Goal: Use online tool/utility: Utilize a website feature to perform a specific function

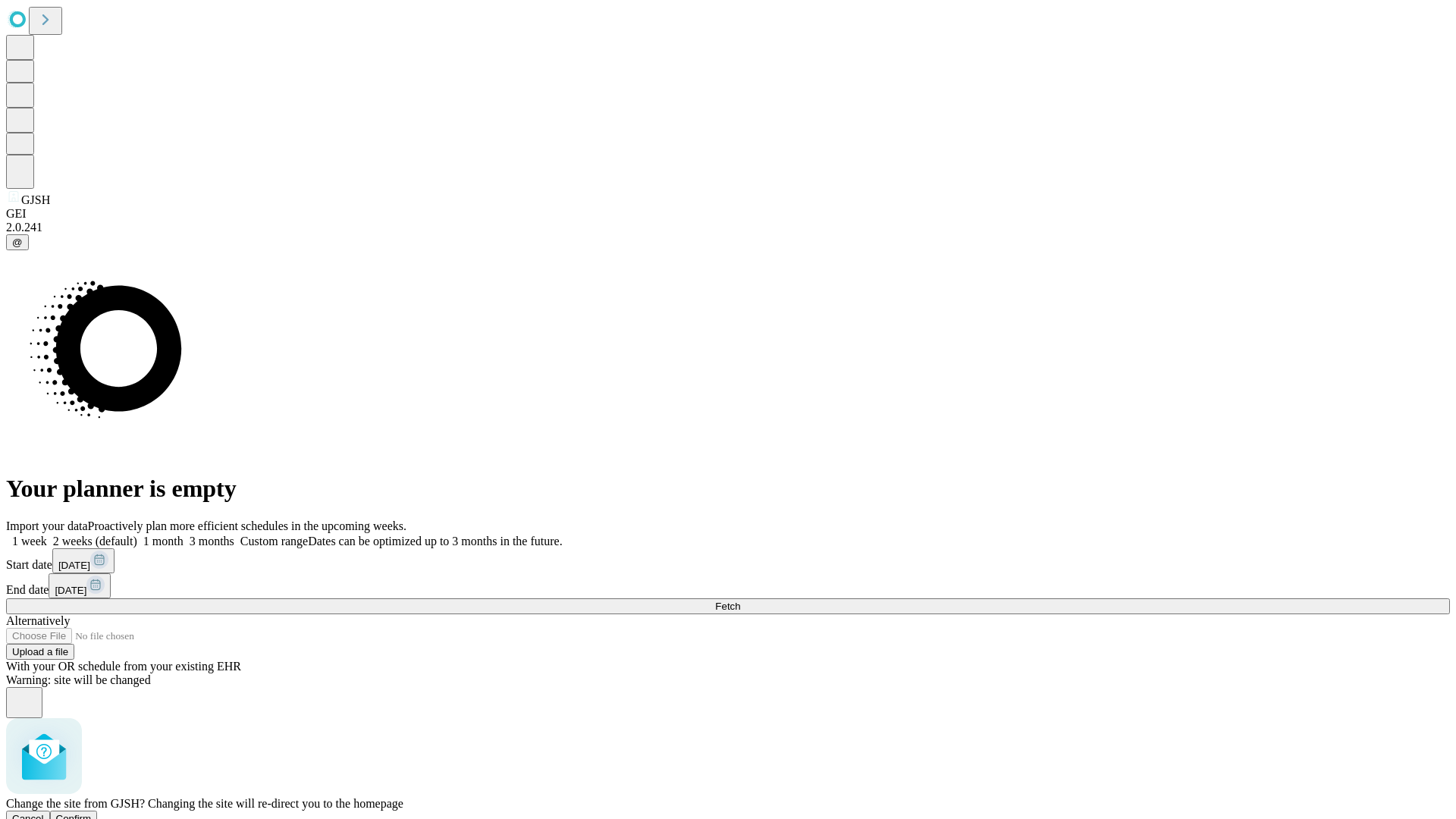
click at [92, 813] on span "Confirm" at bounding box center [74, 818] width 36 height 11
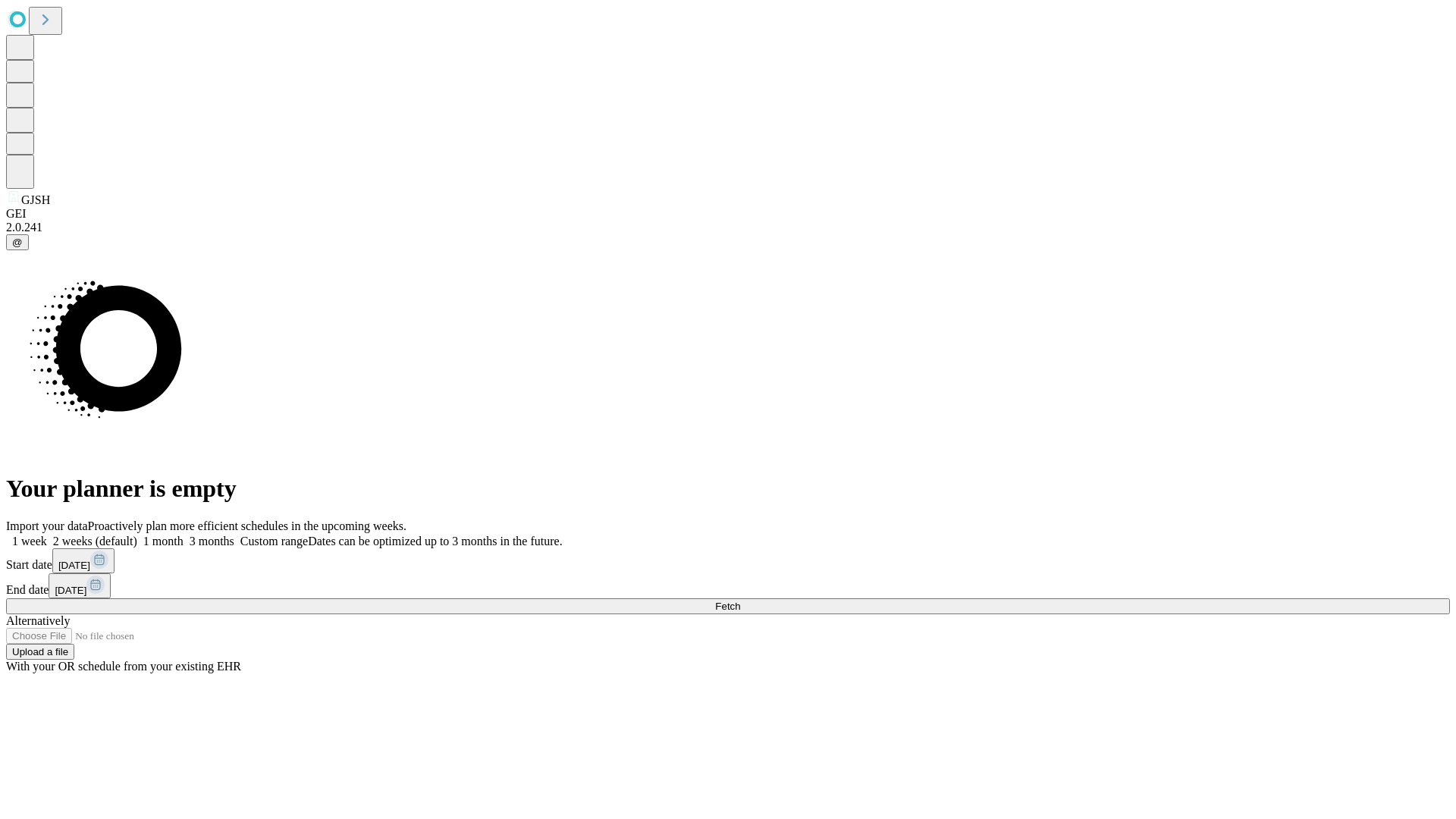
click at [137, 534] on label "2 weeks (default)" at bounding box center [92, 541] width 91 height 13
click at [740, 601] on span "Fetch" at bounding box center [728, 606] width 25 height 11
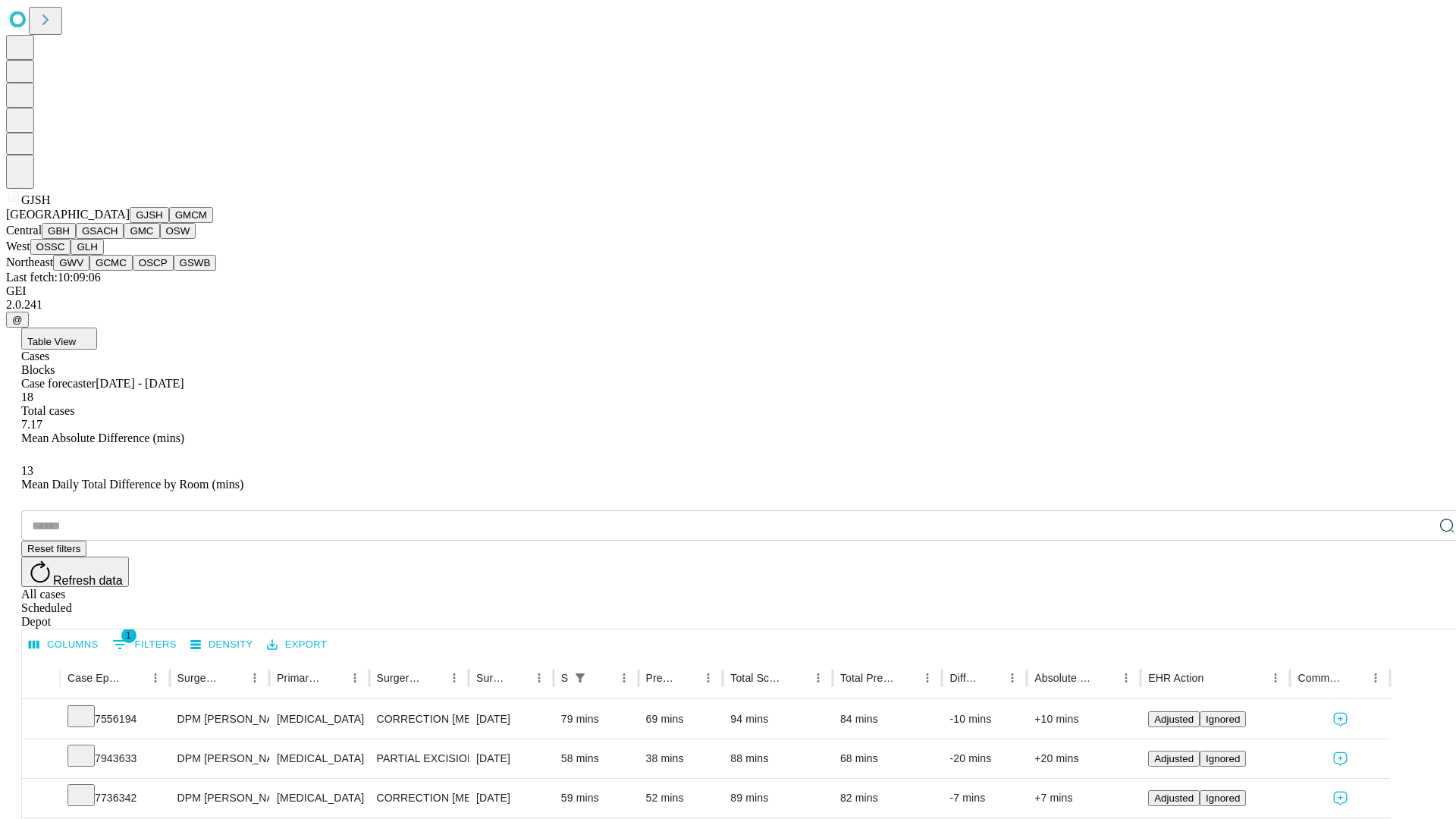
click at [169, 223] on button "GMCM" at bounding box center [191, 214] width 44 height 16
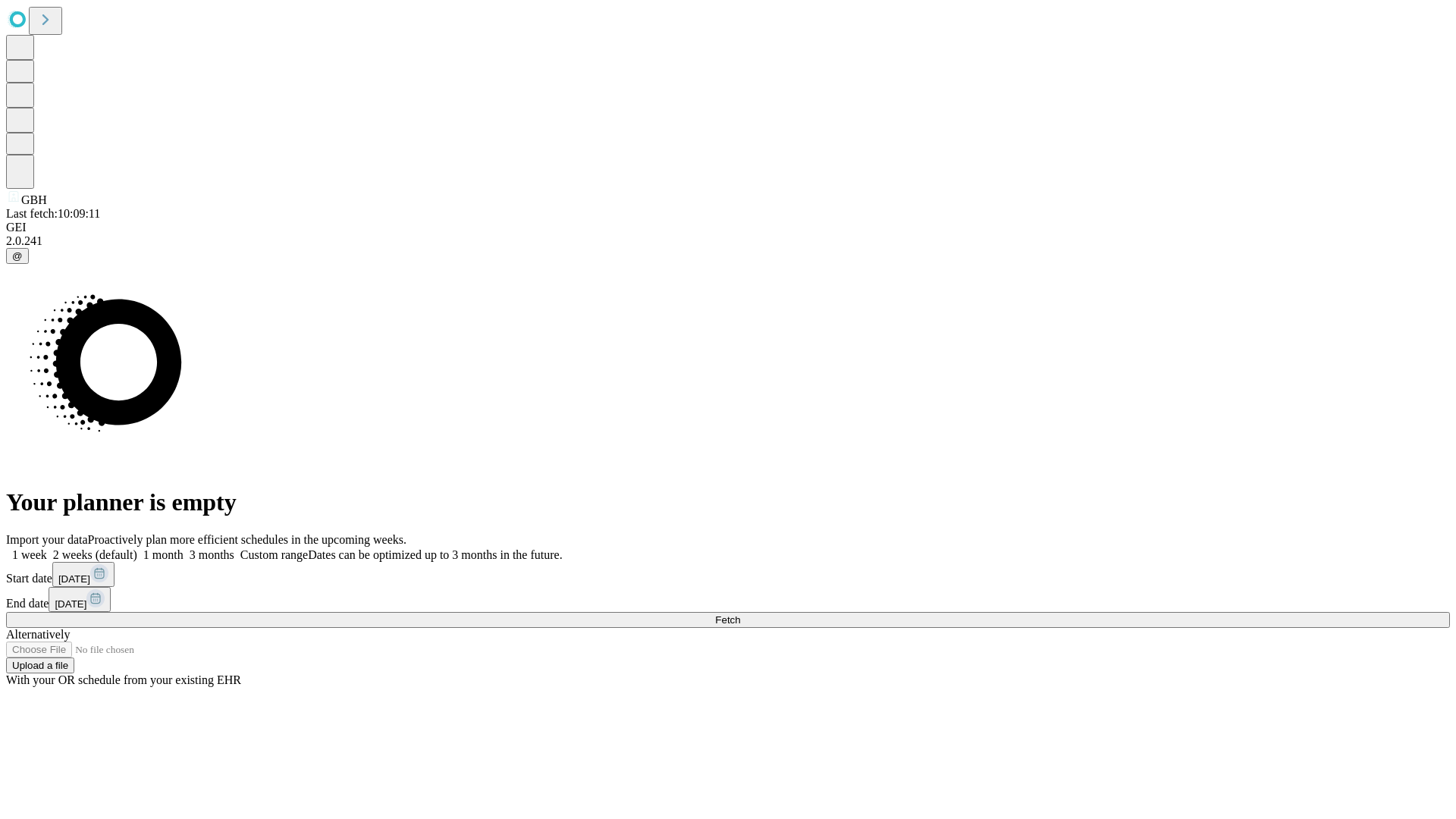
click at [137, 548] on label "2 weeks (default)" at bounding box center [92, 555] width 91 height 13
click at [740, 615] on span "Fetch" at bounding box center [728, 620] width 25 height 11
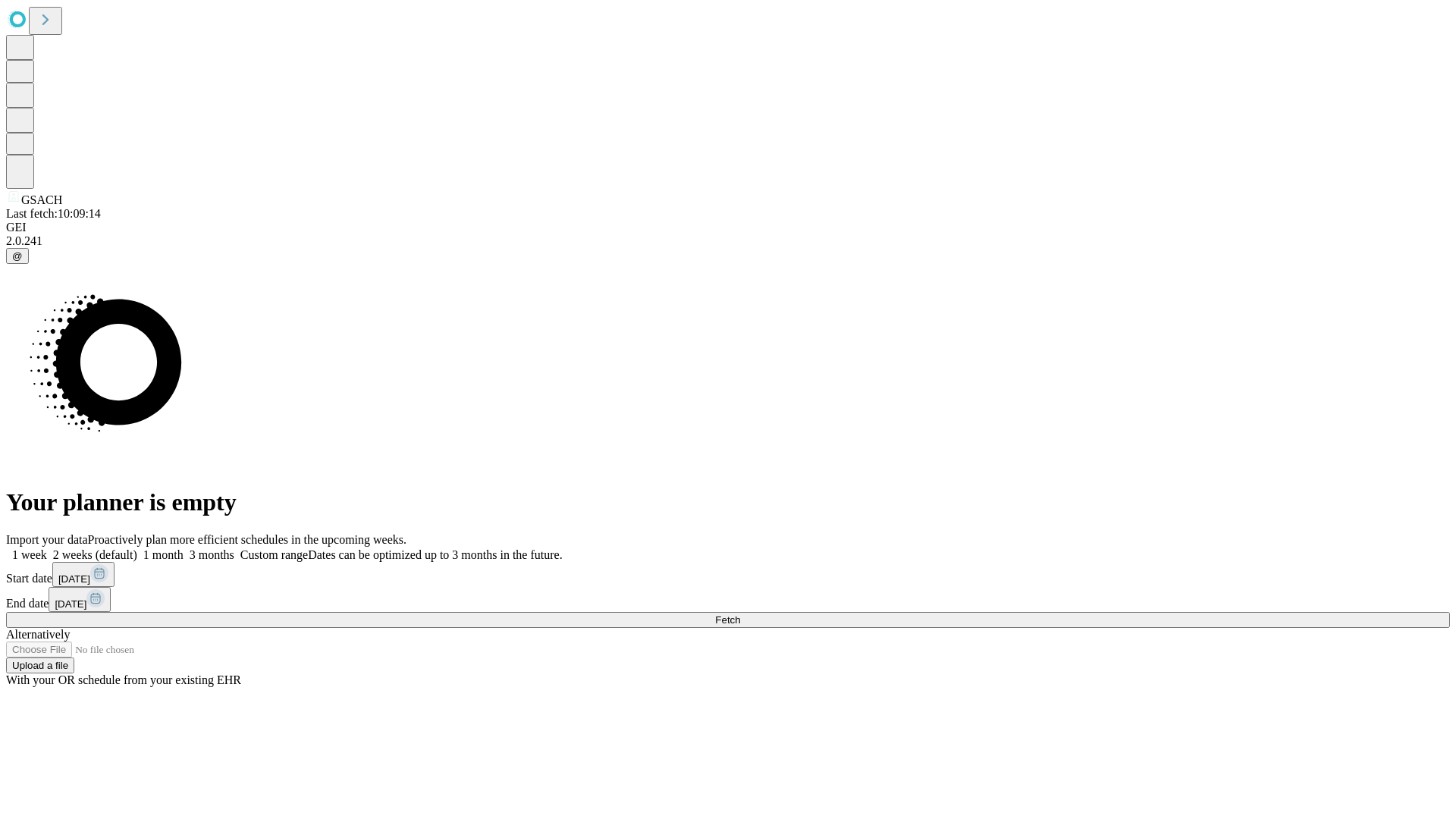
click at [137, 548] on label "2 weeks (default)" at bounding box center [92, 555] width 91 height 13
click at [740, 615] on span "Fetch" at bounding box center [728, 620] width 25 height 11
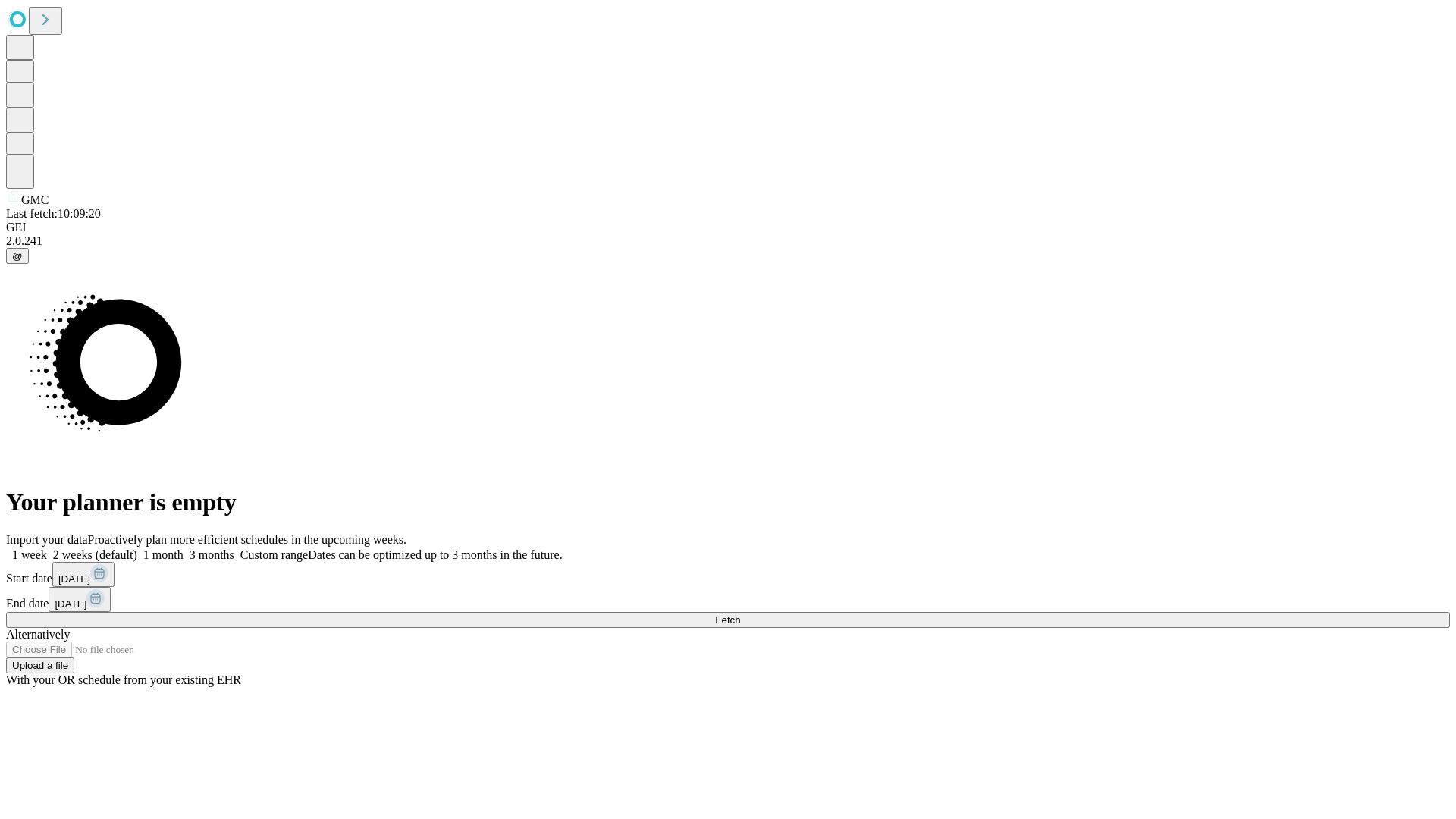
click at [137, 548] on label "2 weeks (default)" at bounding box center [92, 555] width 91 height 13
click at [740, 615] on span "Fetch" at bounding box center [728, 620] width 25 height 11
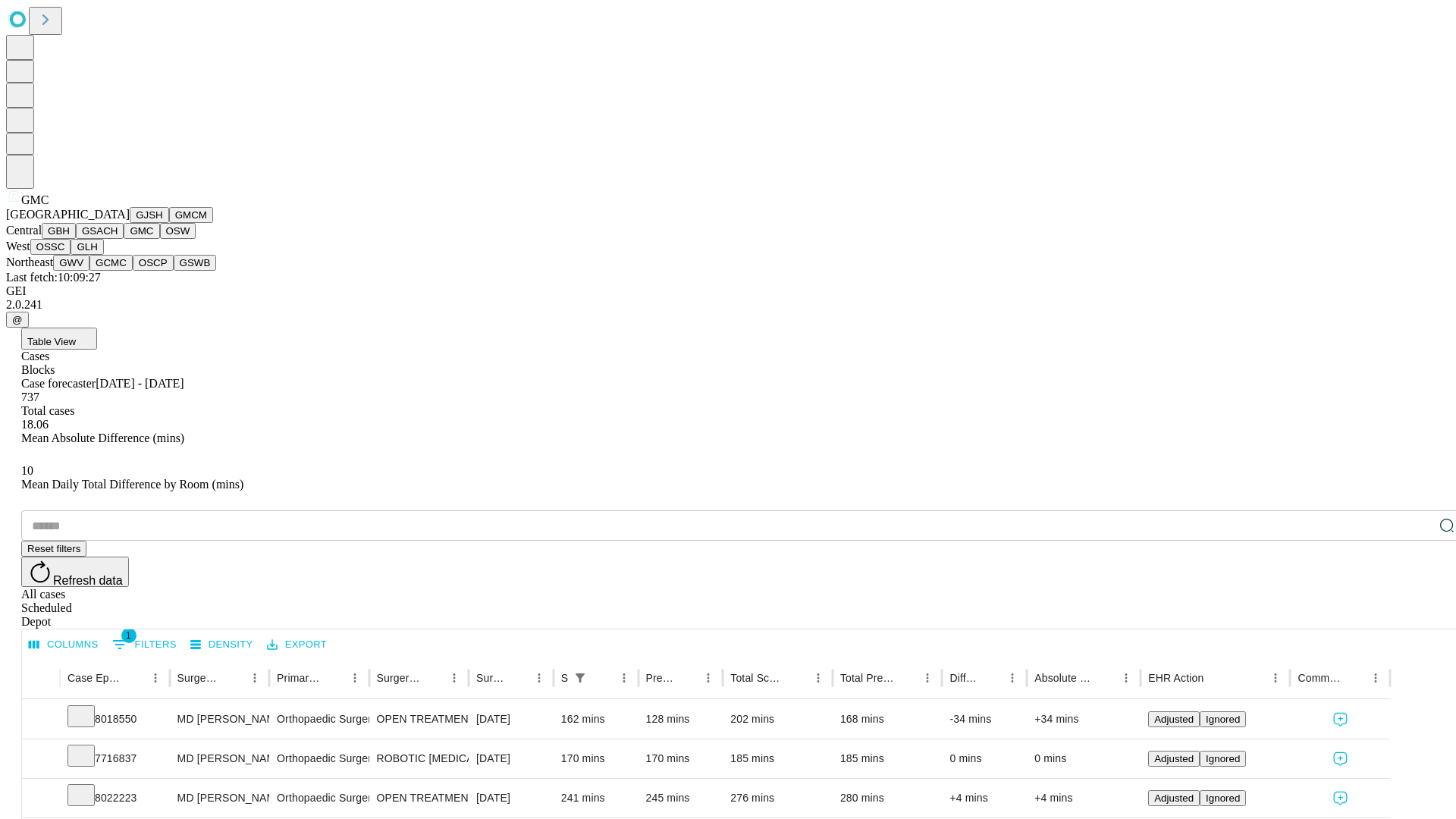
click at [160, 238] on button "OSW" at bounding box center [177, 230] width 36 height 16
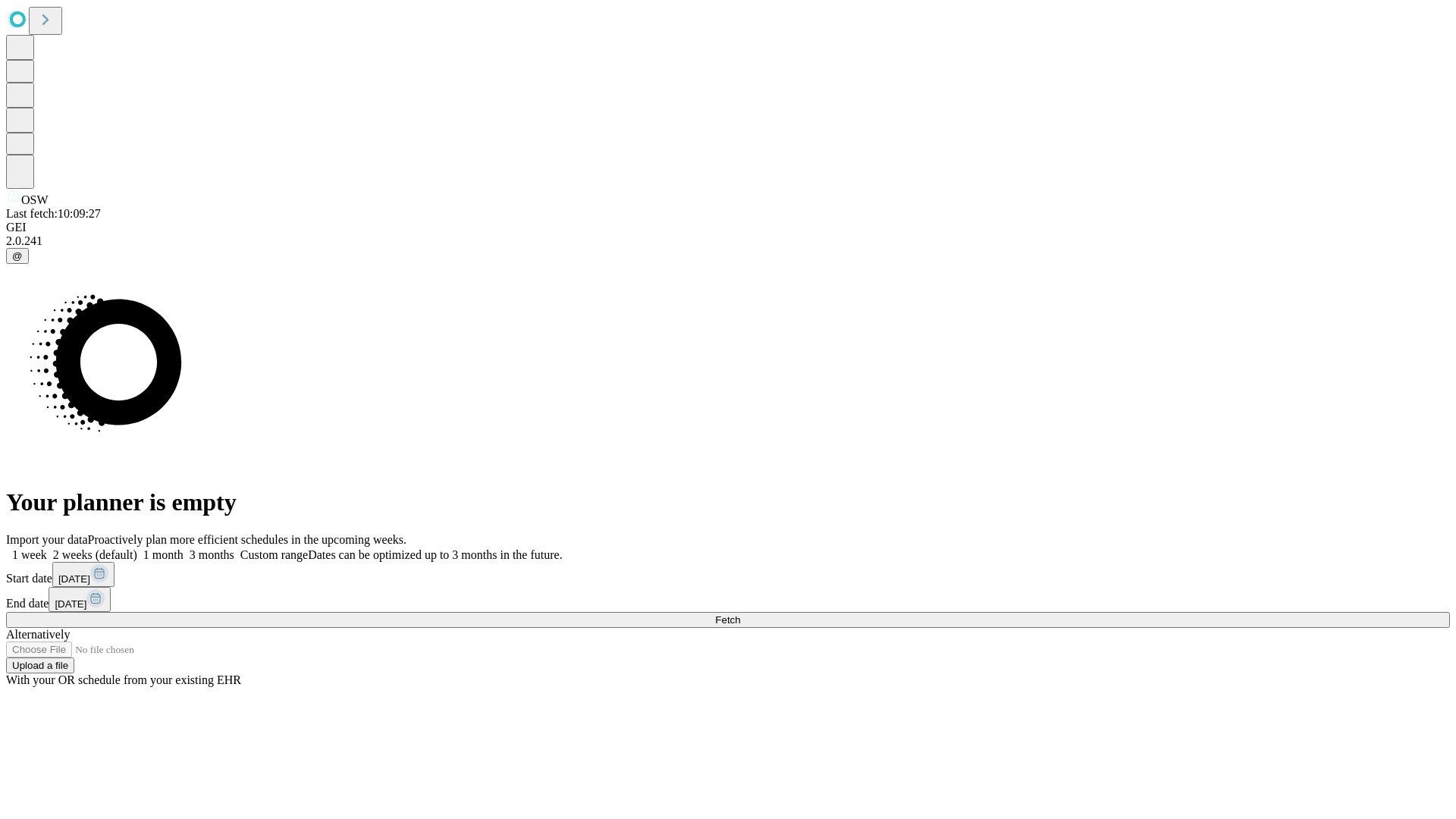
click at [137, 548] on label "2 weeks (default)" at bounding box center [92, 555] width 91 height 13
click at [740, 615] on span "Fetch" at bounding box center [728, 620] width 25 height 11
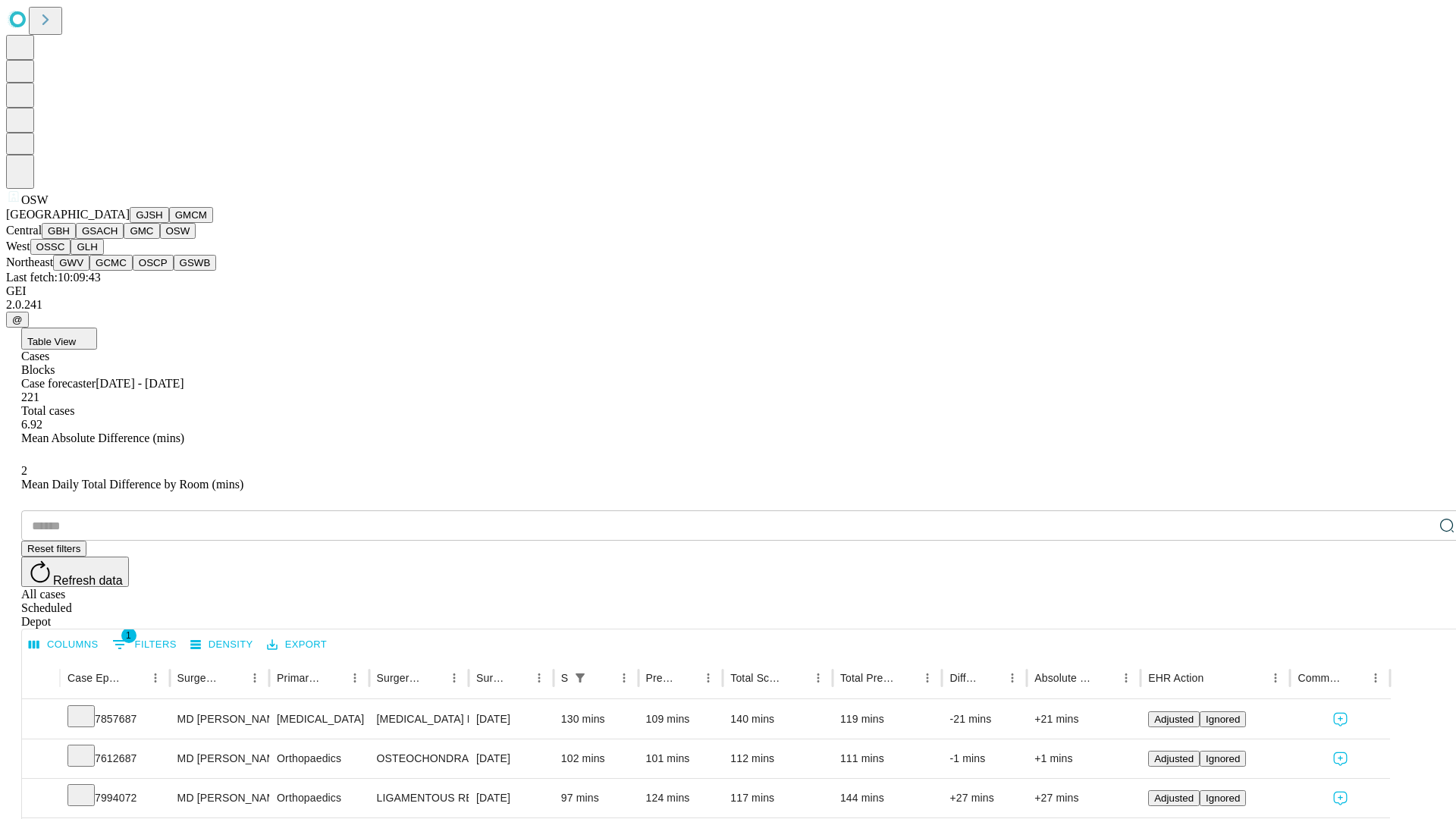
click at [71, 255] on button "OSSC" at bounding box center [51, 246] width 41 height 16
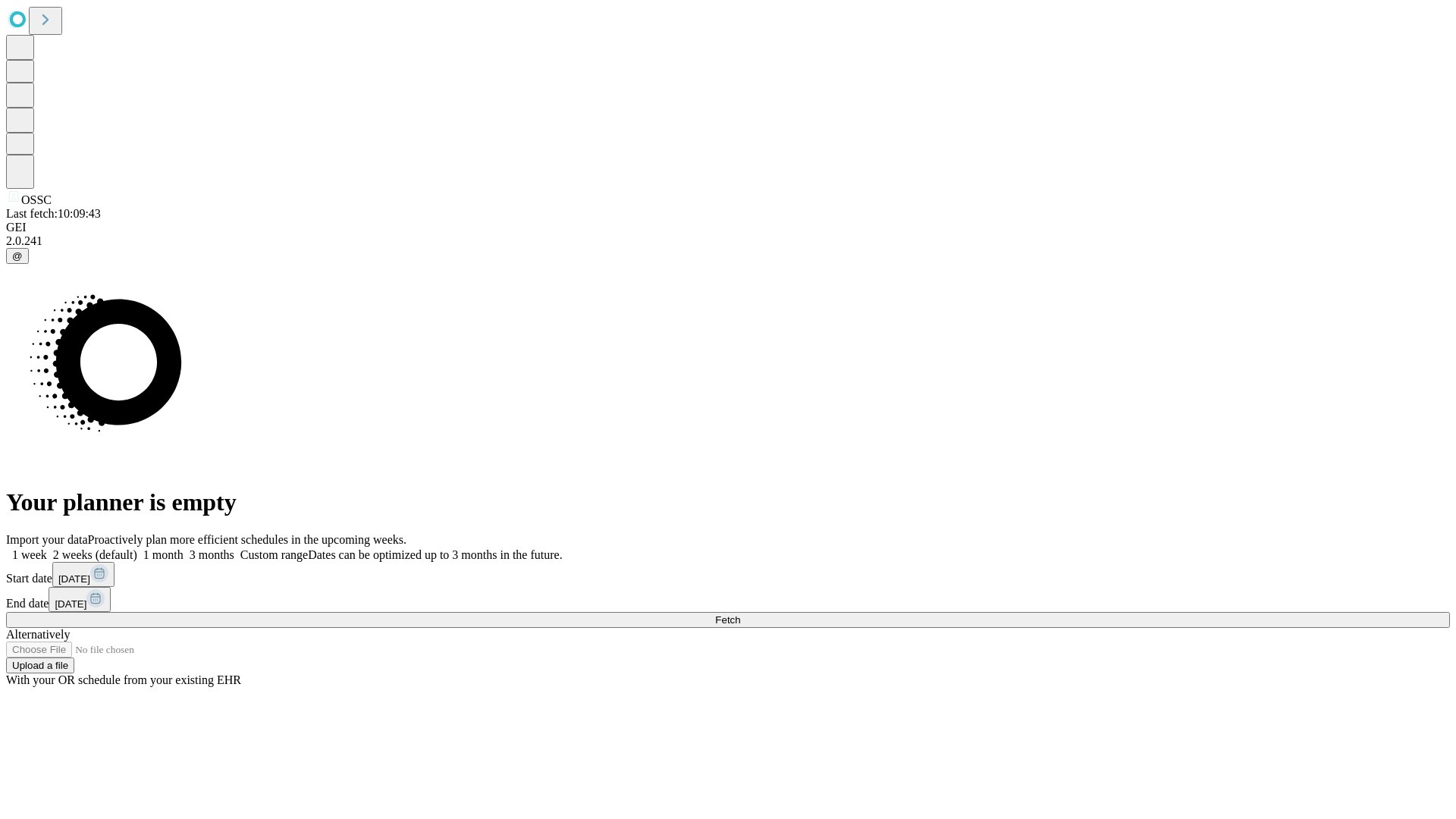
click at [137, 548] on label "2 weeks (default)" at bounding box center [92, 555] width 91 height 13
click at [740, 615] on span "Fetch" at bounding box center [728, 620] width 25 height 11
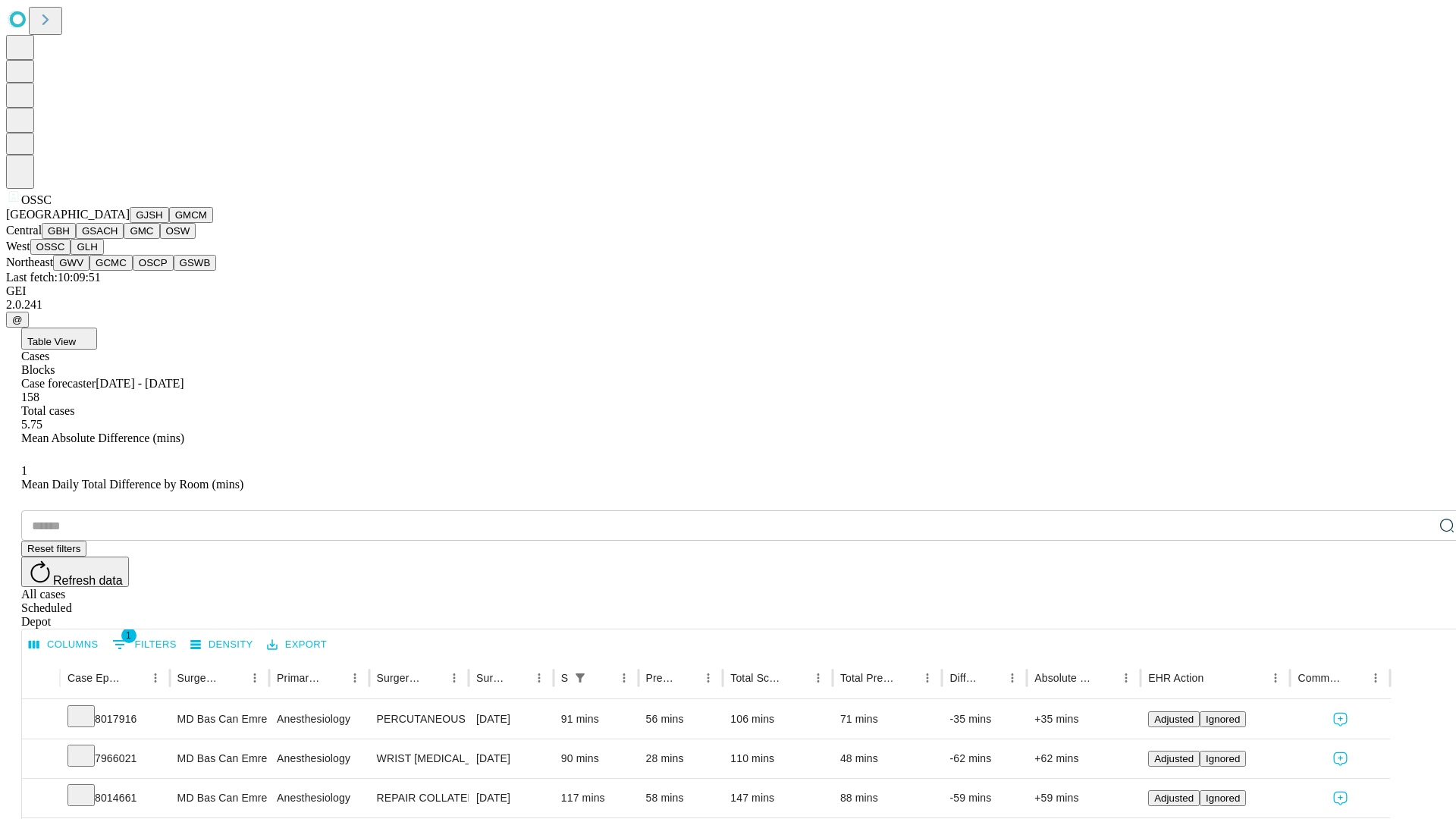
click at [104, 255] on button "GLH" at bounding box center [86, 246] width 32 height 16
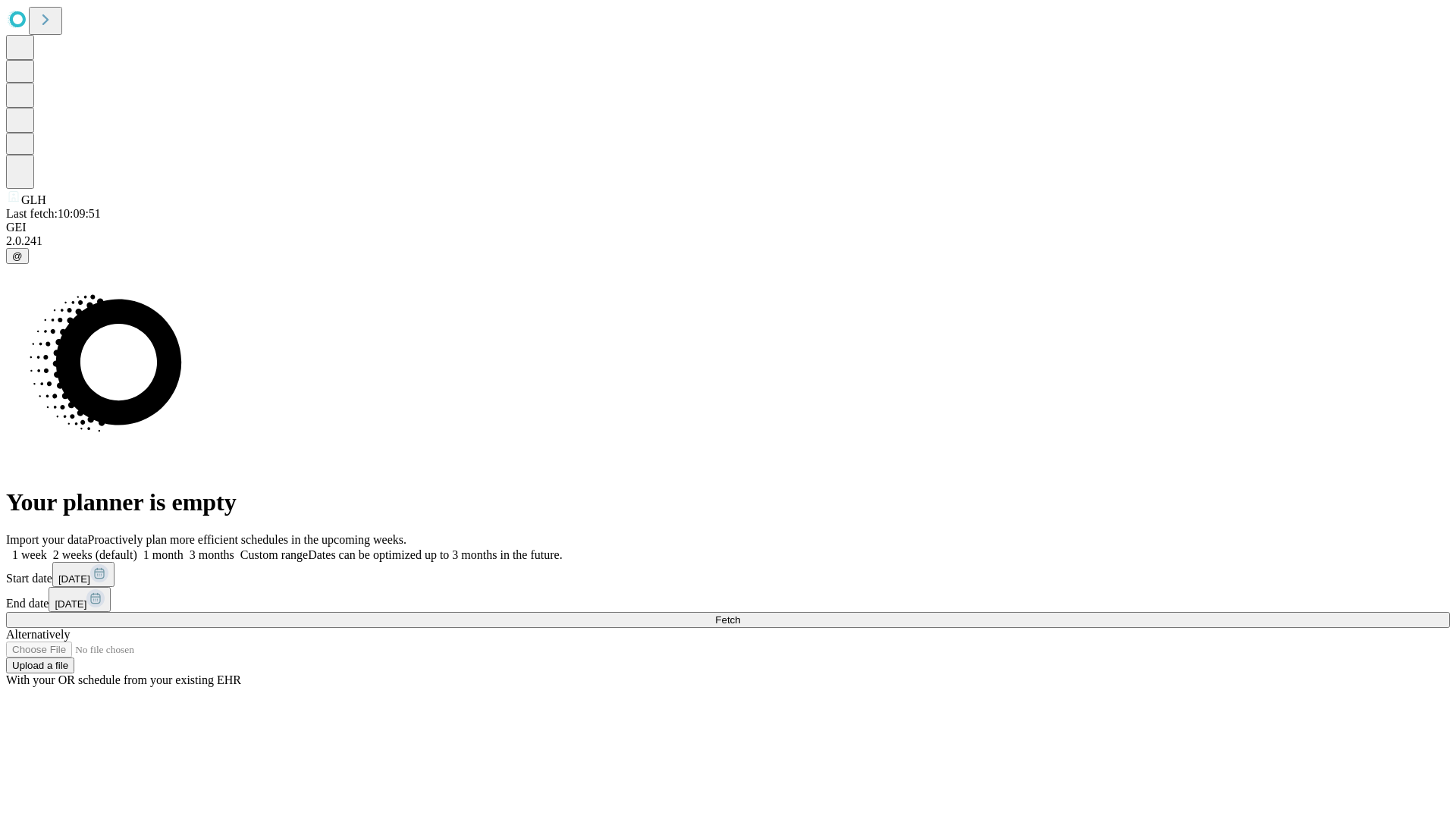
click at [137, 548] on label "2 weeks (default)" at bounding box center [92, 555] width 91 height 13
click at [740, 615] on span "Fetch" at bounding box center [728, 620] width 25 height 11
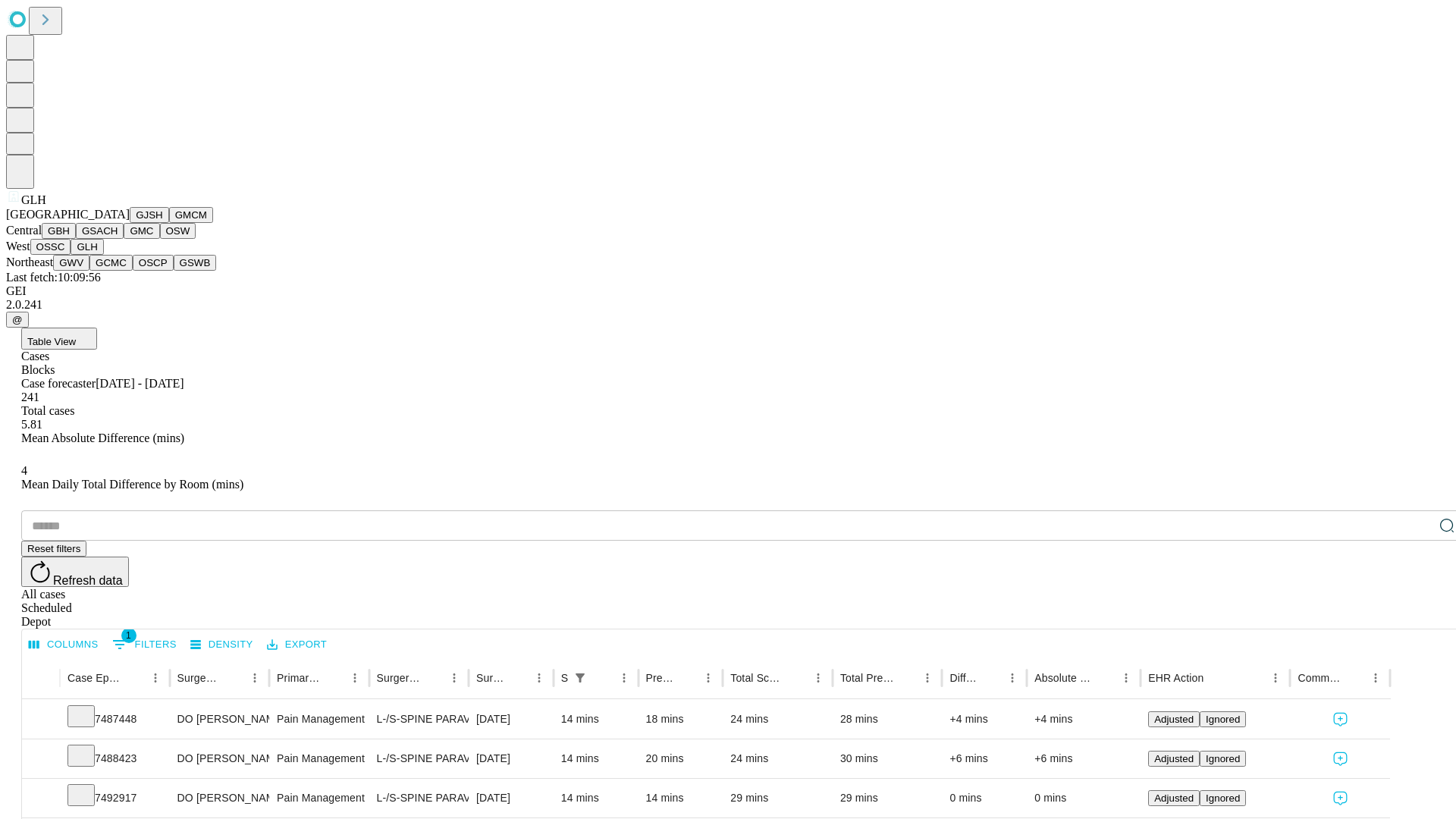
click at [90, 271] on button "GWV" at bounding box center [70, 263] width 36 height 16
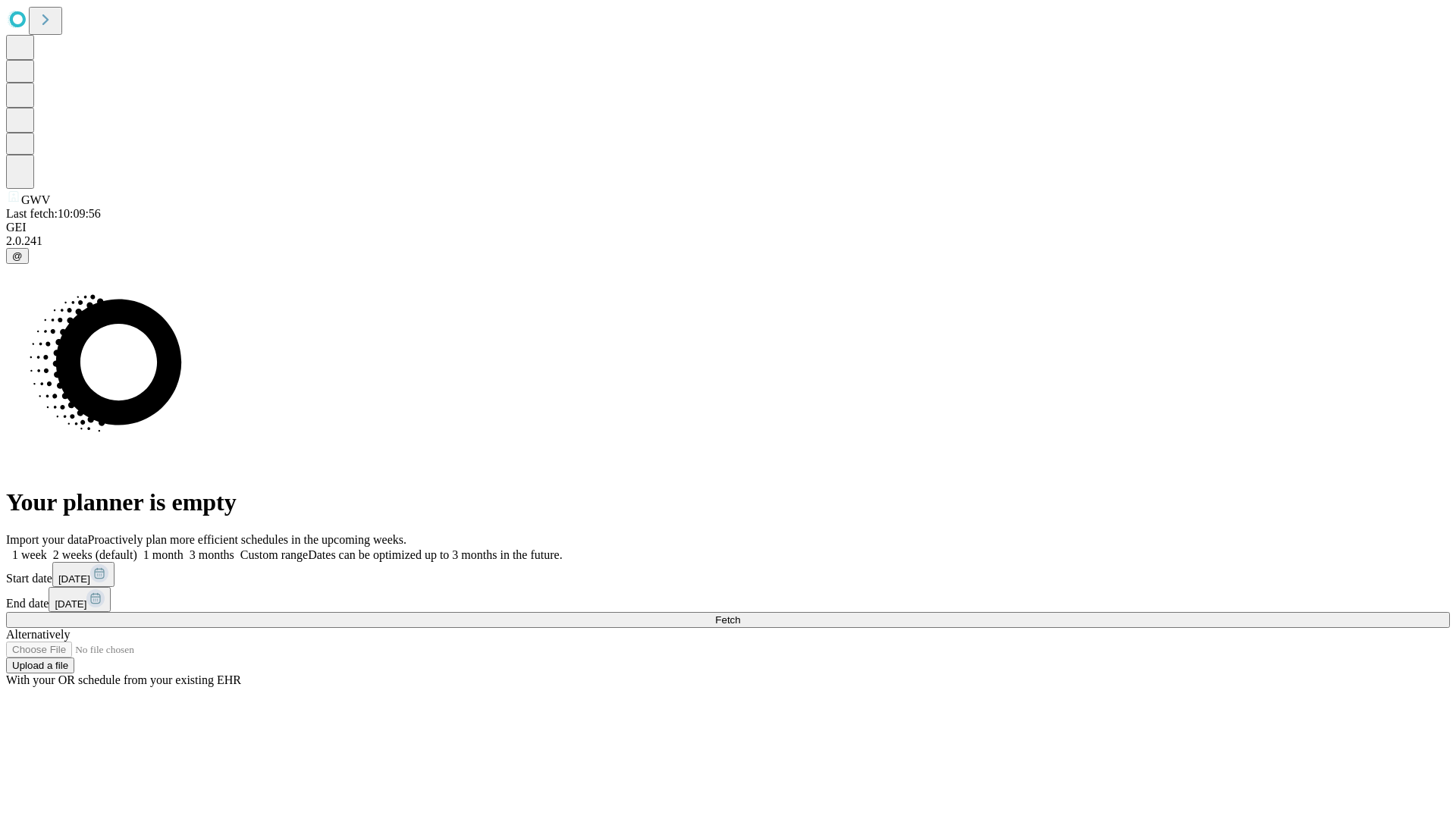
click at [137, 548] on label "2 weeks (default)" at bounding box center [92, 555] width 91 height 13
click at [740, 615] on span "Fetch" at bounding box center [728, 620] width 25 height 11
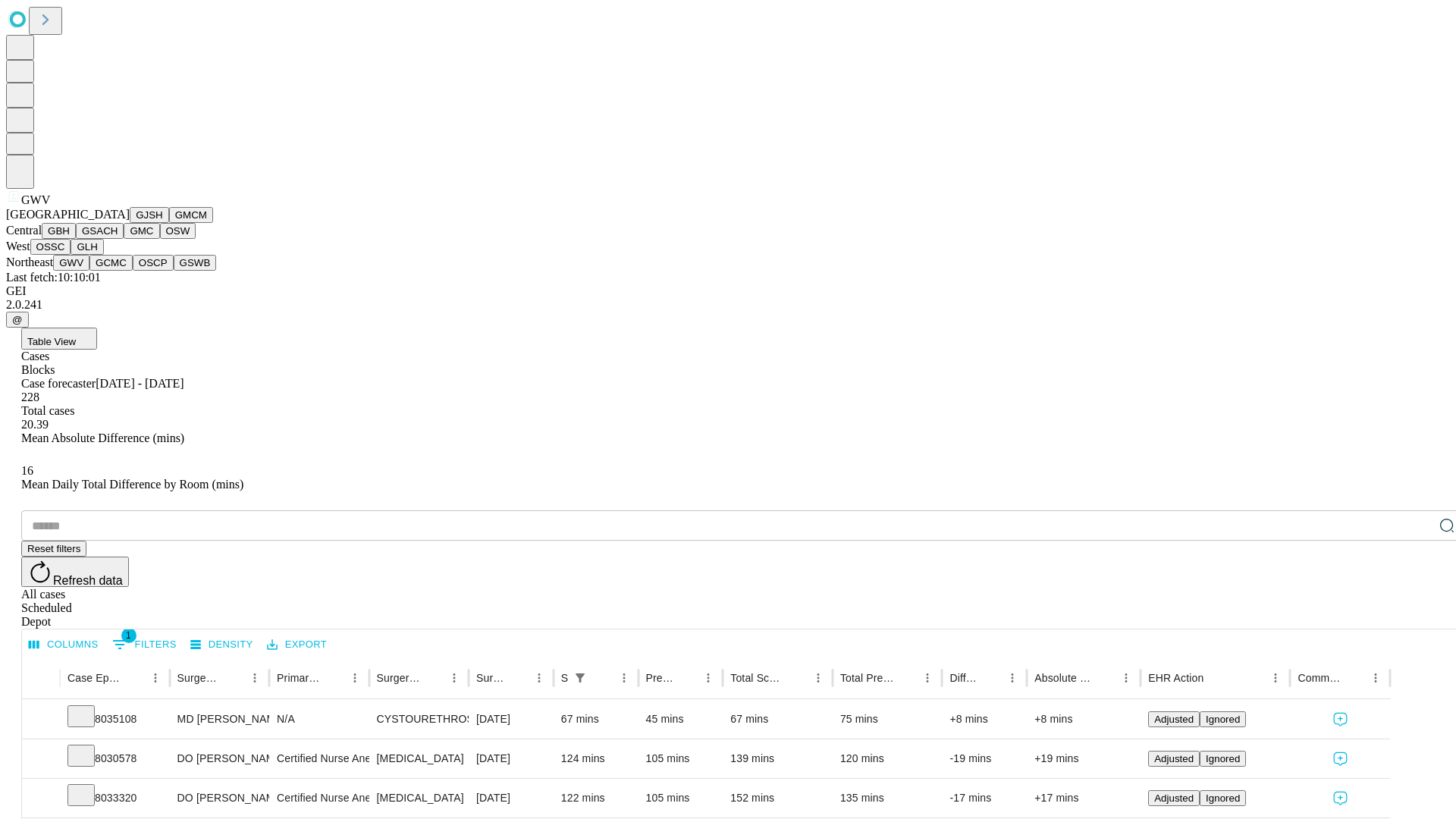
click at [117, 271] on button "GCMC" at bounding box center [111, 263] width 43 height 16
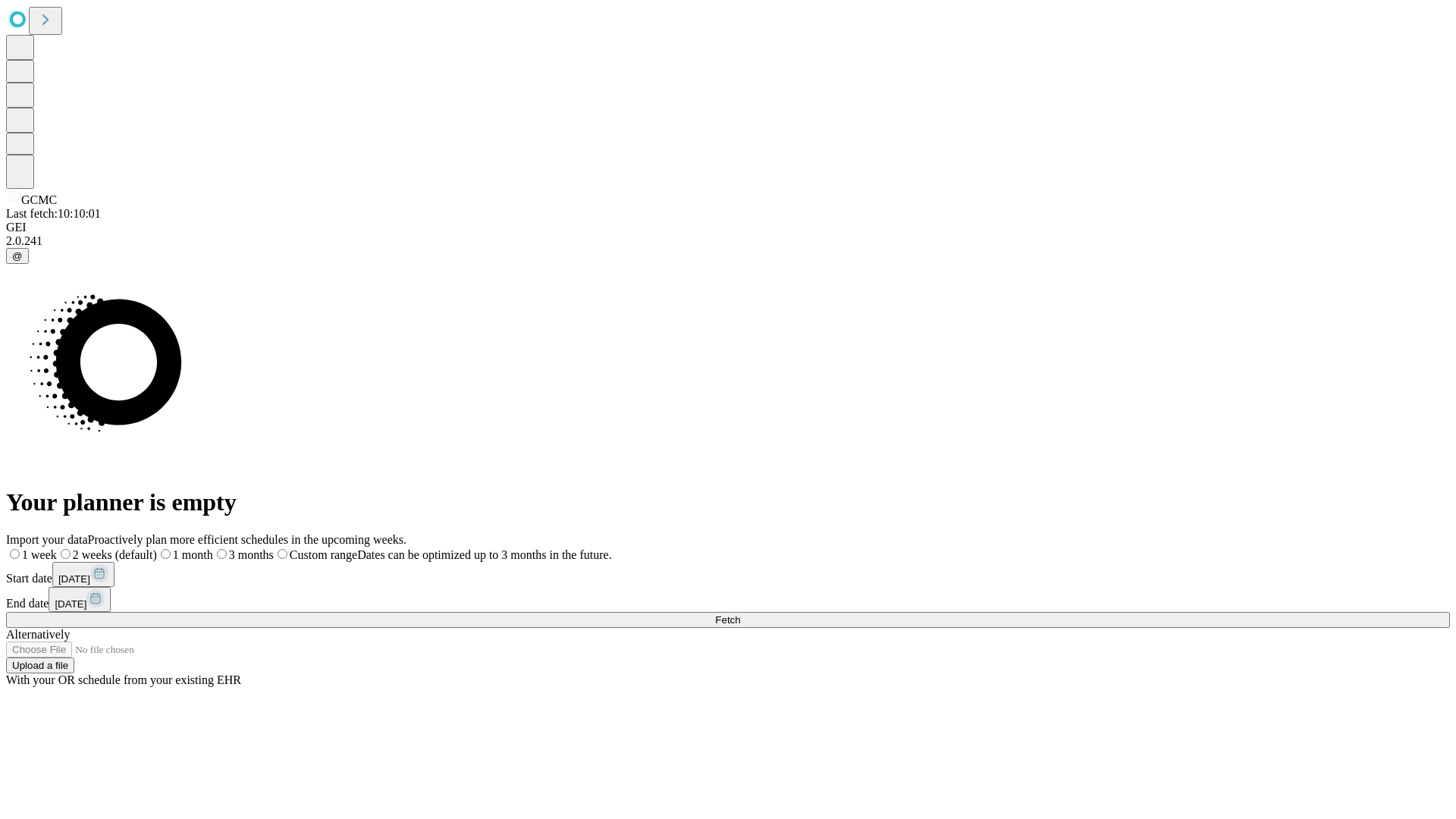
click at [157, 548] on label "2 weeks (default)" at bounding box center [107, 555] width 100 height 13
click at [740, 615] on span "Fetch" at bounding box center [728, 620] width 25 height 11
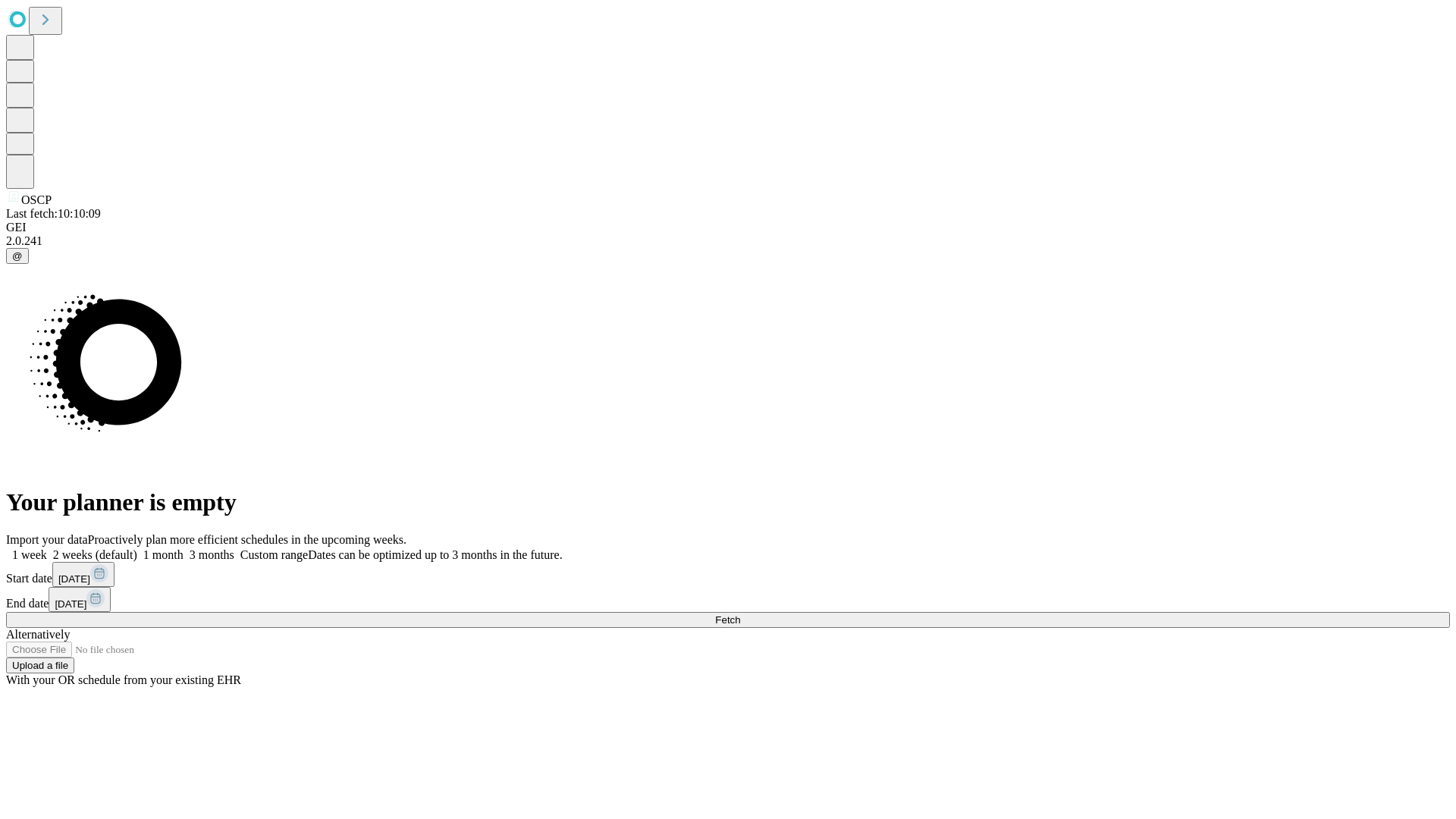
click at [137, 548] on label "2 weeks (default)" at bounding box center [92, 555] width 91 height 13
click at [740, 615] on span "Fetch" at bounding box center [728, 620] width 25 height 11
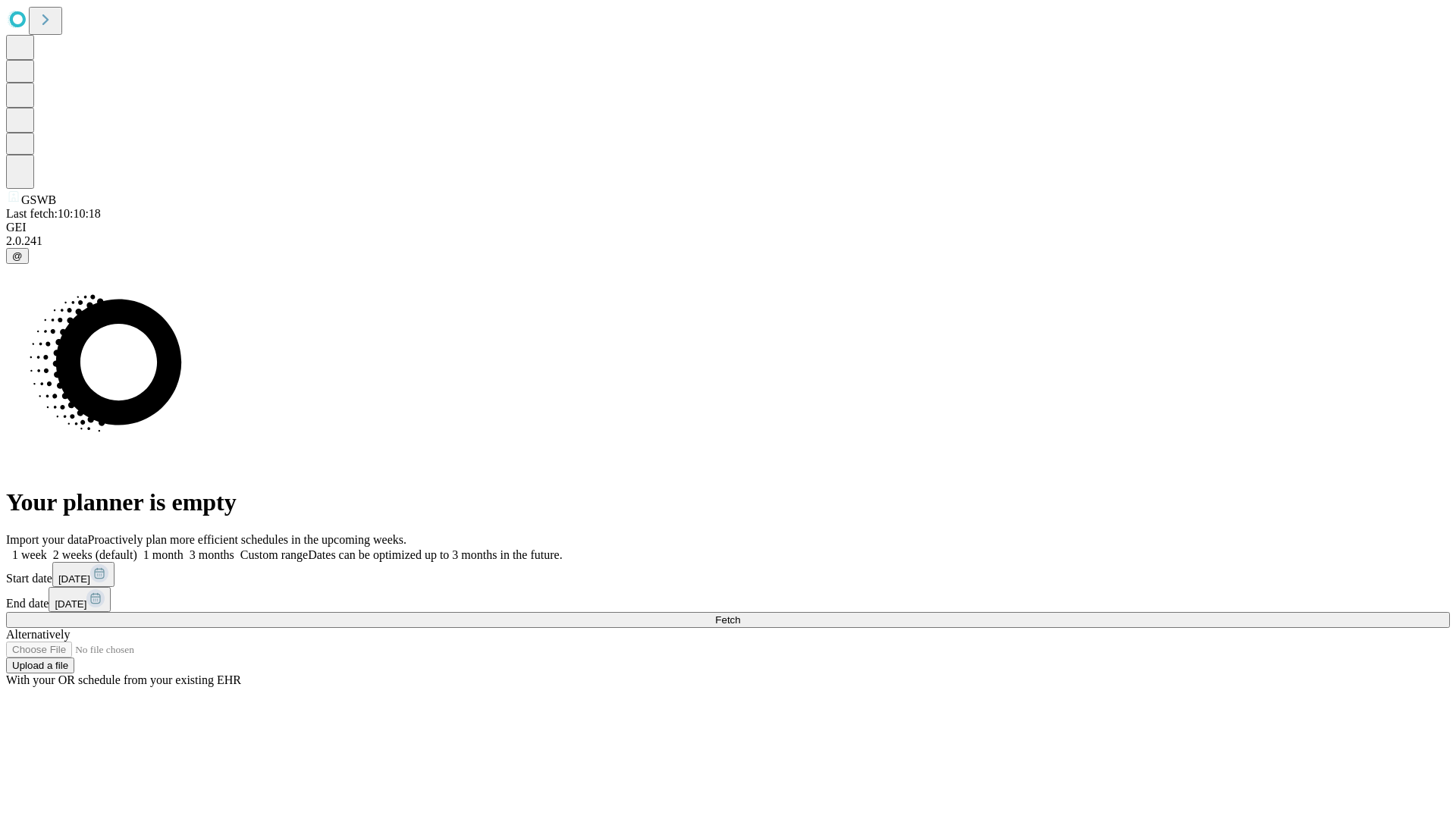
click at [137, 548] on label "2 weeks (default)" at bounding box center [92, 555] width 91 height 13
click at [740, 615] on span "Fetch" at bounding box center [728, 620] width 25 height 11
